Goal: Task Accomplishment & Management: Manage account settings

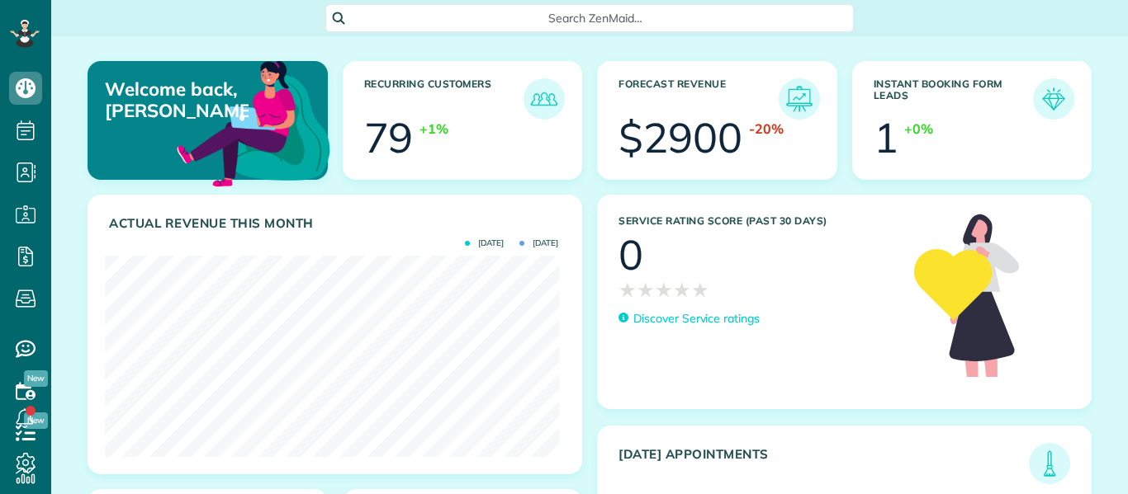
scroll to position [201, 453]
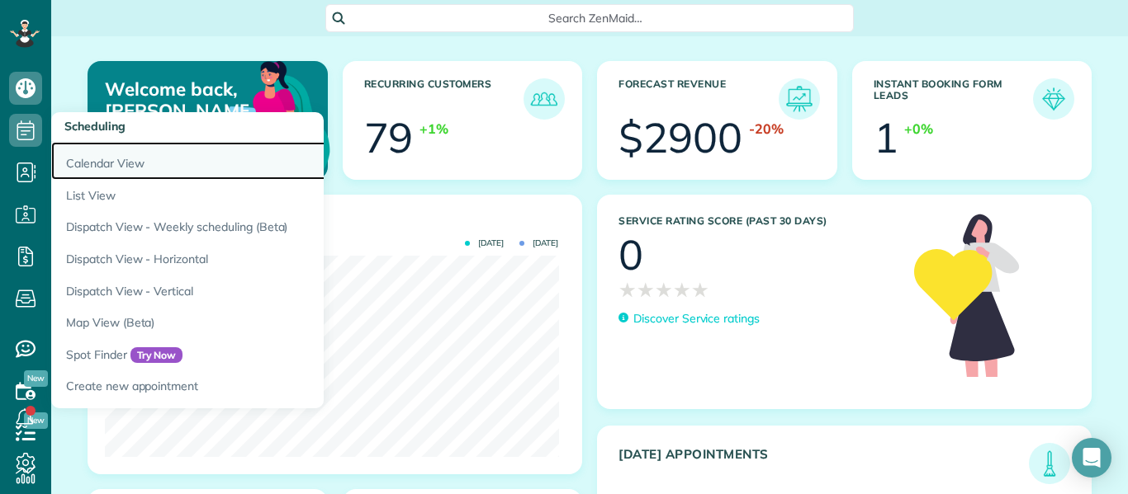
click at [111, 163] on link "Calendar View" at bounding box center [257, 161] width 413 height 38
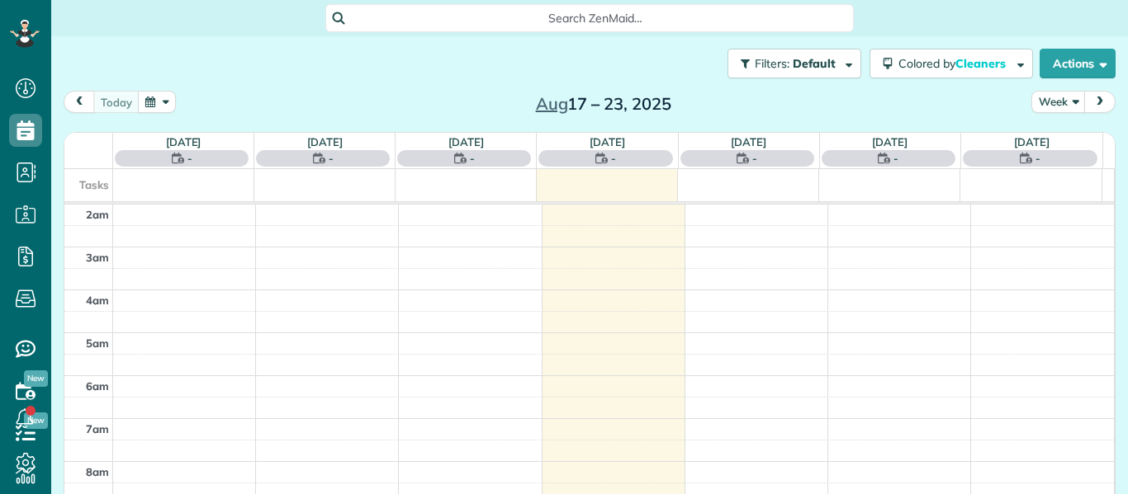
scroll to position [215, 0]
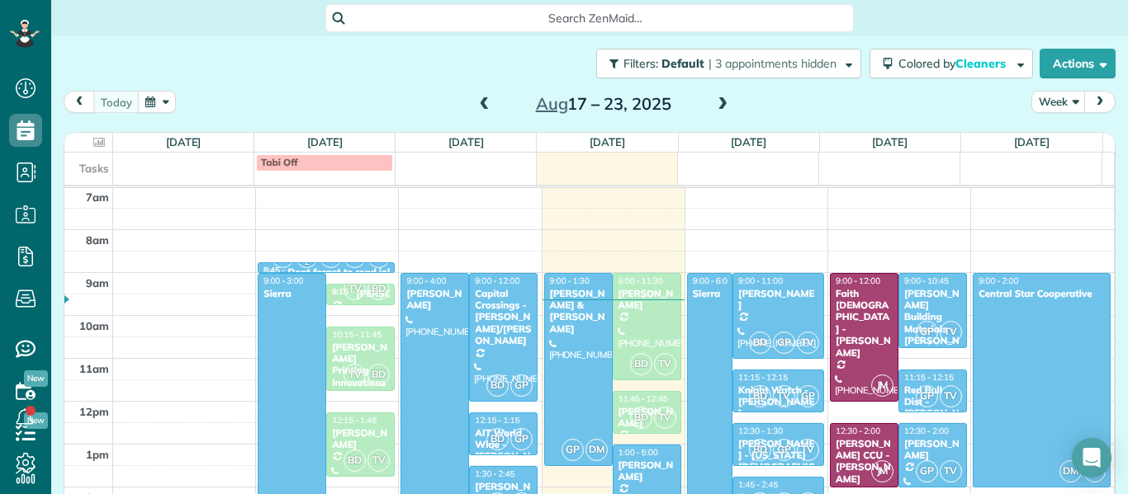
click at [714, 102] on span at bounding box center [722, 104] width 18 height 15
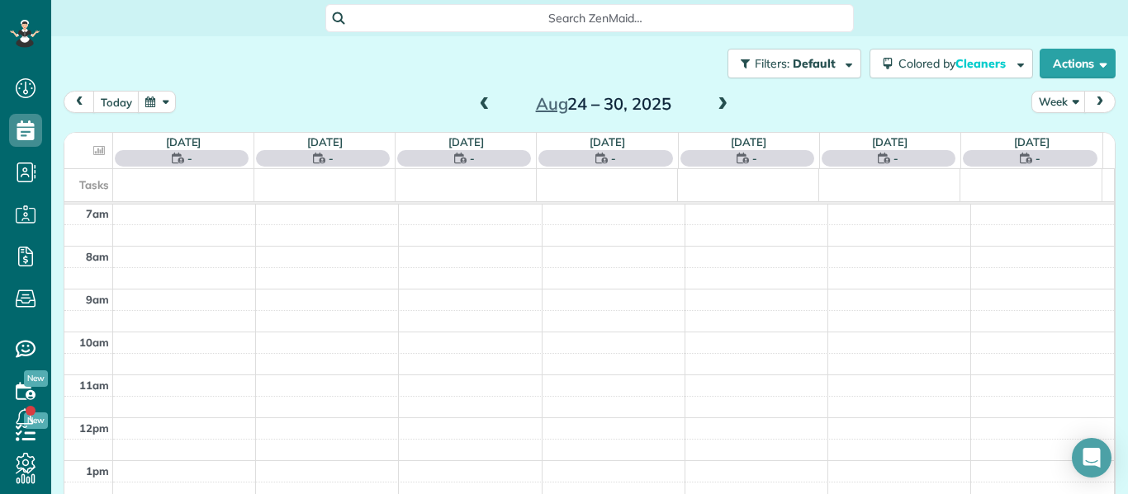
click at [714, 102] on span at bounding box center [722, 104] width 18 height 15
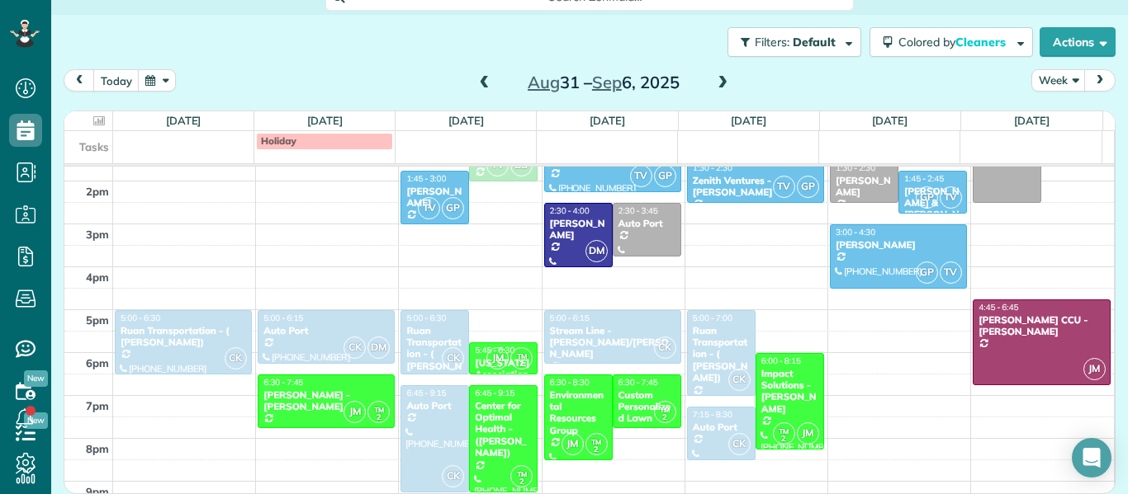
scroll to position [530, 0]
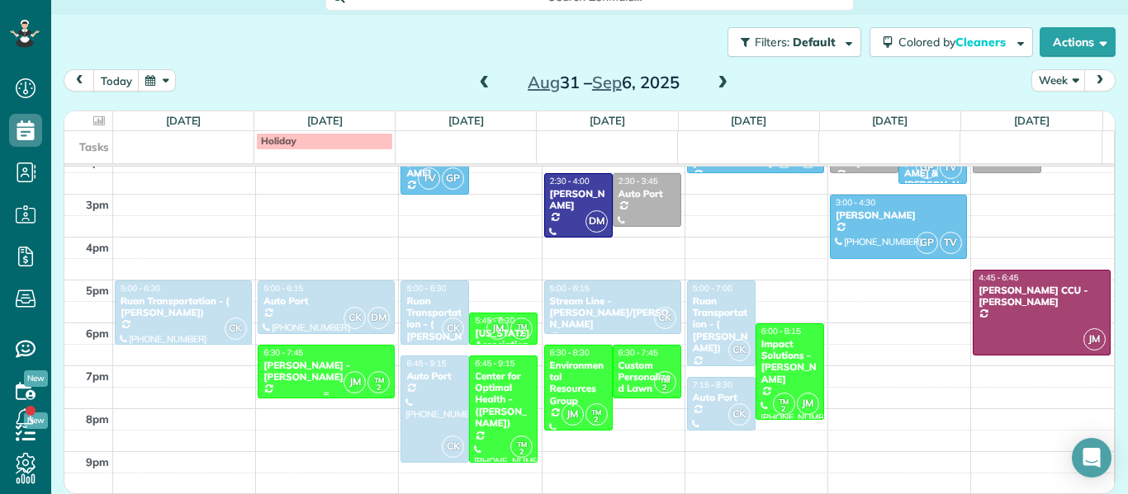
click at [283, 375] on div "Schiffer Mason - Kay Bowling" at bounding box center [326, 372] width 127 height 24
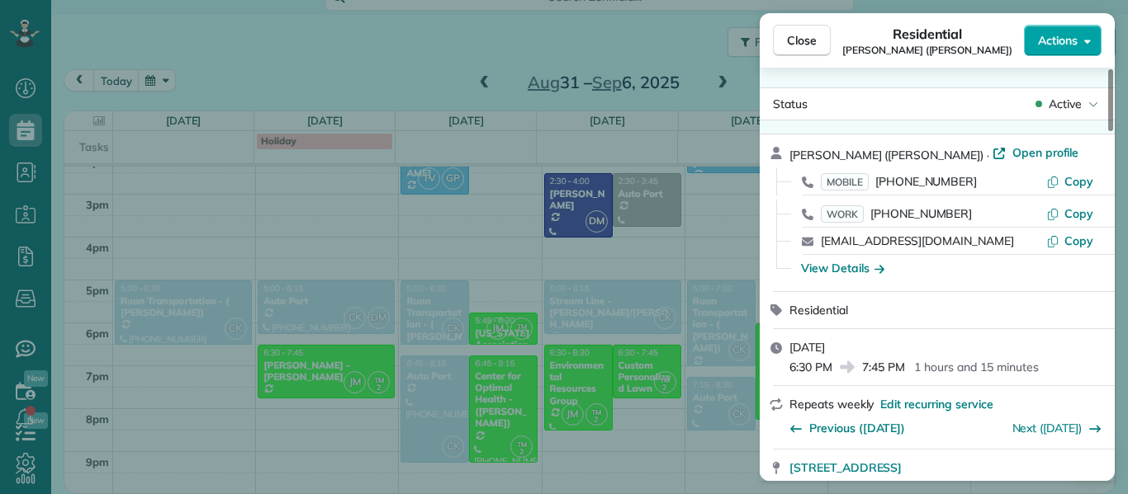
click at [1069, 38] on span "Actions" at bounding box center [1058, 40] width 40 height 17
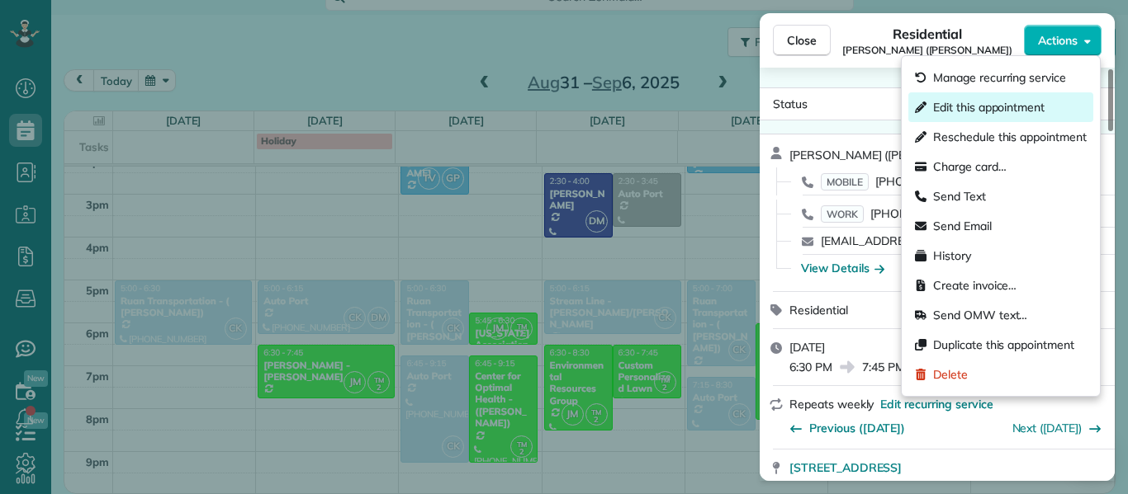
click at [1007, 115] on span "Edit this appointment" at bounding box center [988, 107] width 111 height 17
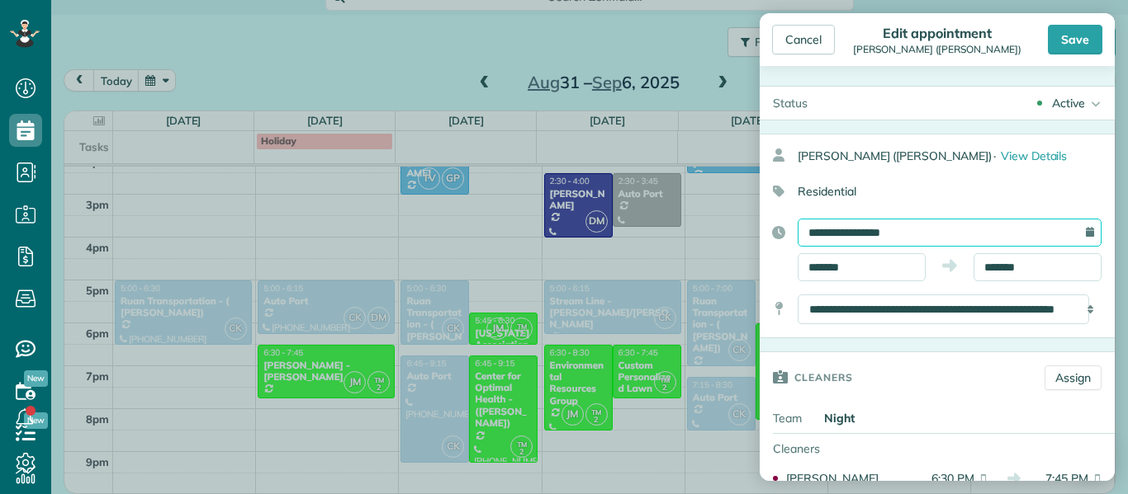
click at [925, 225] on input "**********" at bounding box center [949, 233] width 304 height 28
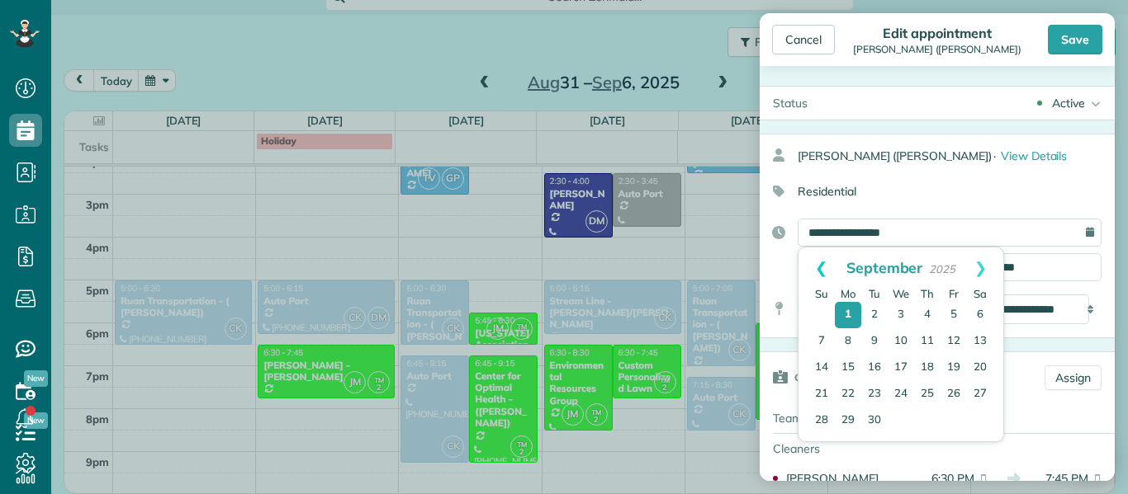
click at [821, 273] on link "Prev" at bounding box center [820, 268] width 45 height 41
click at [957, 420] on link "29" at bounding box center [953, 422] width 26 height 26
type input "**********"
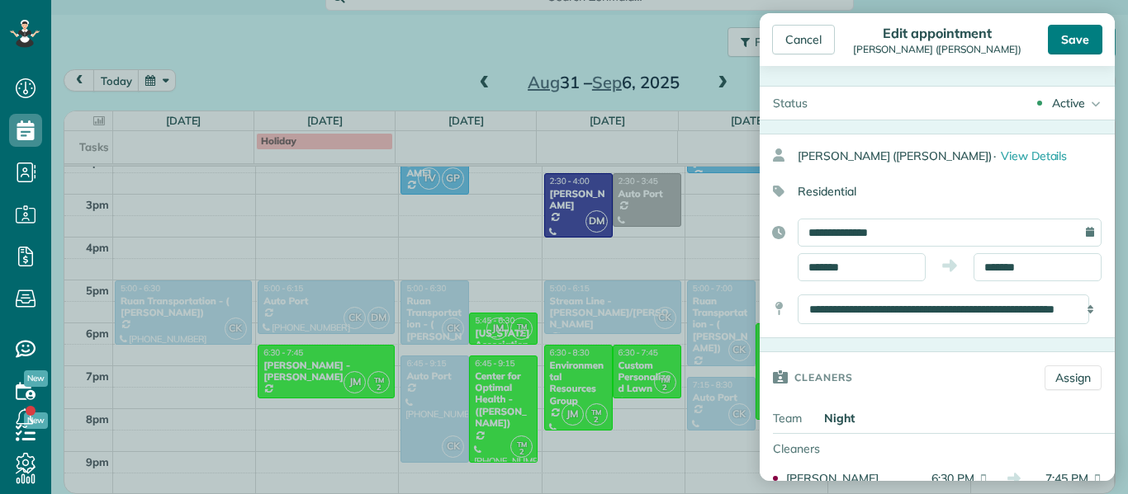
click at [1078, 38] on div "Save" at bounding box center [1075, 40] width 54 height 30
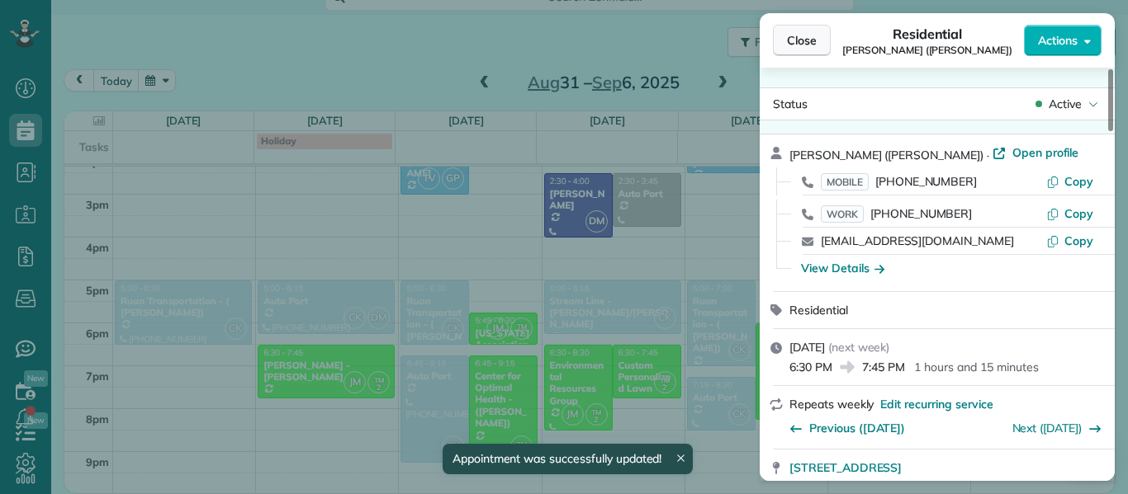
click at [801, 45] on span "Close" at bounding box center [802, 40] width 30 height 17
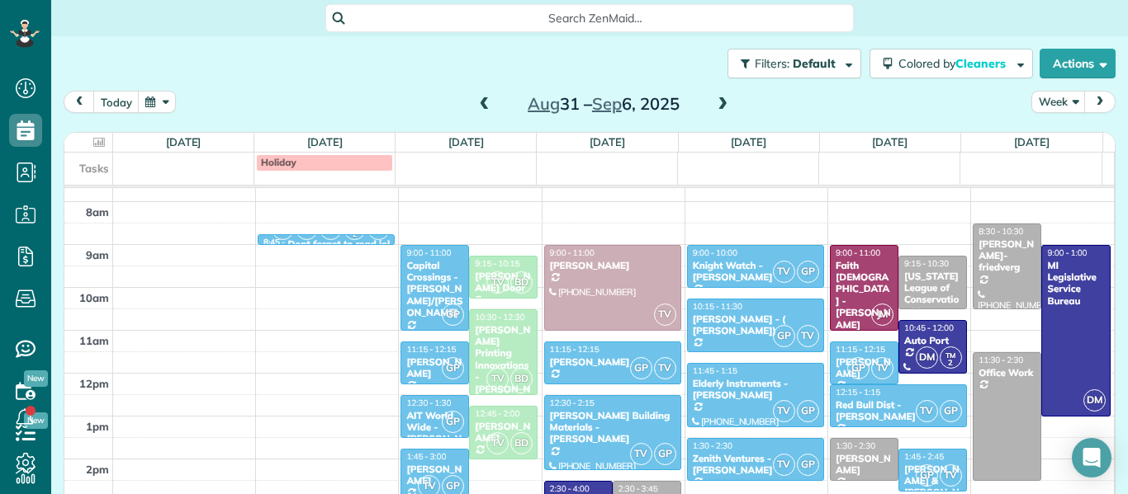
scroll to position [248, 0]
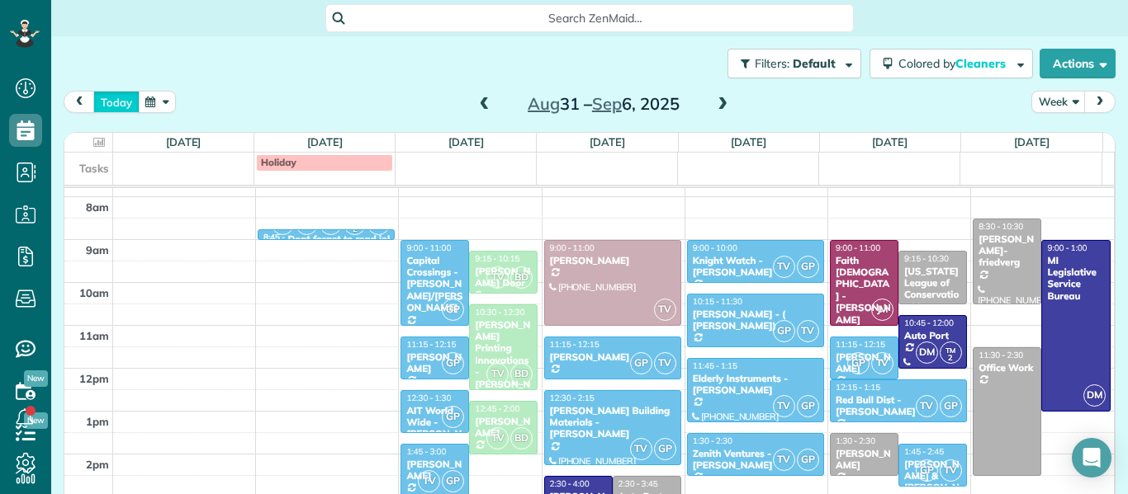
click at [110, 98] on button "today" at bounding box center [116, 102] width 46 height 22
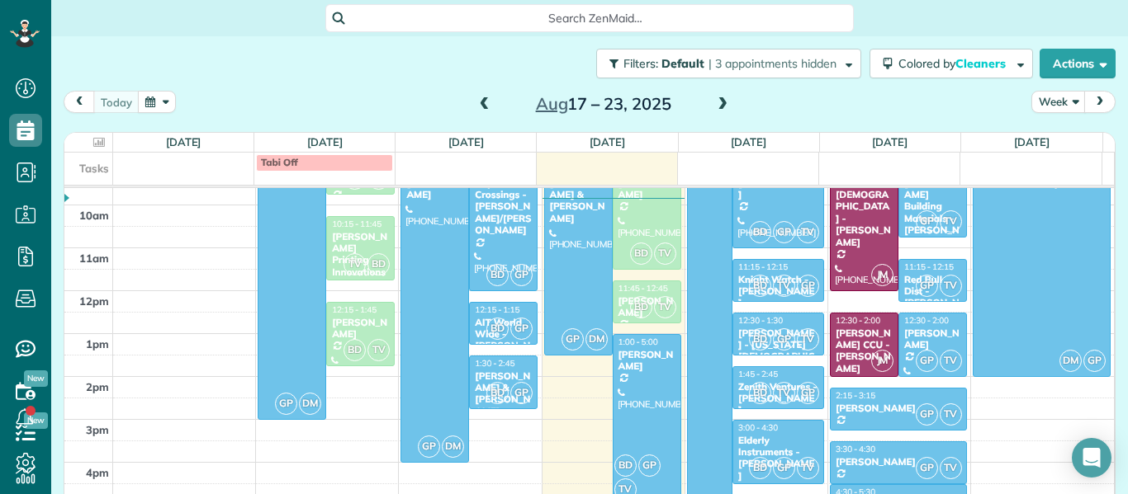
scroll to position [288, 0]
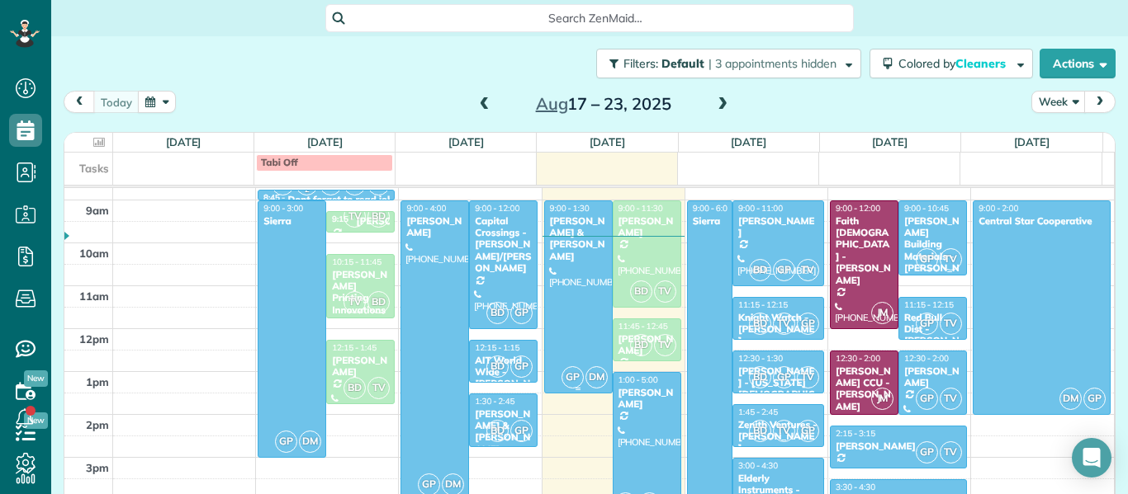
click at [581, 296] on div at bounding box center [578, 297] width 67 height 192
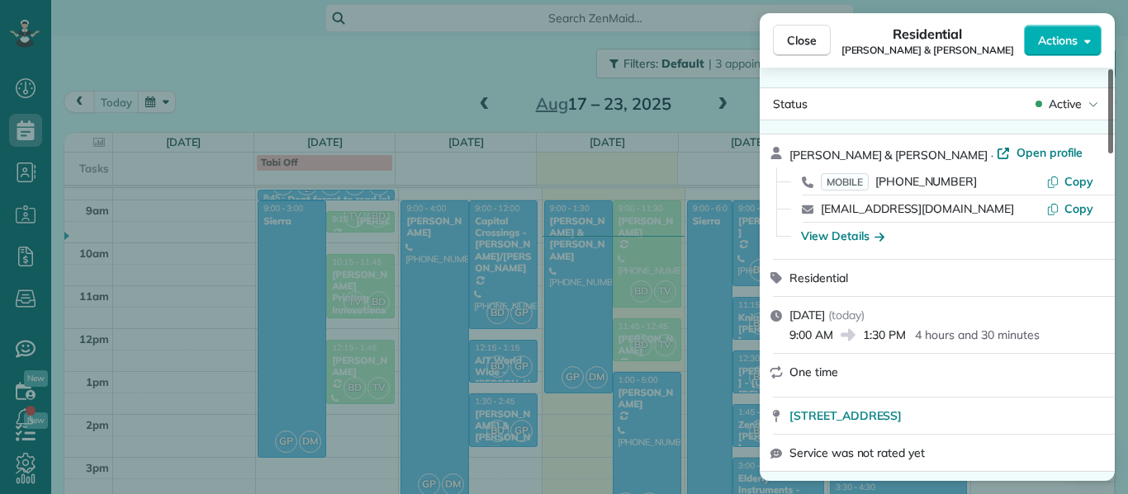
drag, startPoint x: 1109, startPoint y: 137, endPoint x: 1089, endPoint y: 78, distance: 62.7
click at [1108, 78] on div at bounding box center [1110, 111] width 5 height 84
click at [797, 39] on span "Close" at bounding box center [802, 40] width 30 height 17
